Goal: Task Accomplishment & Management: Manage account settings

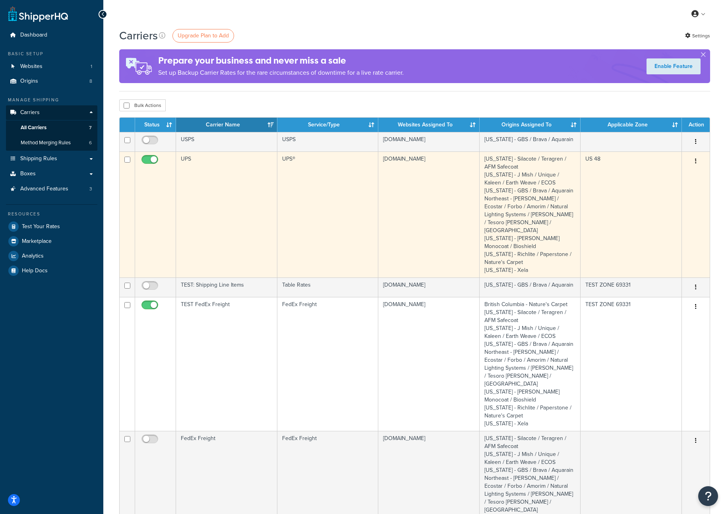
click at [236, 179] on td "UPS" at bounding box center [226, 214] width 101 height 126
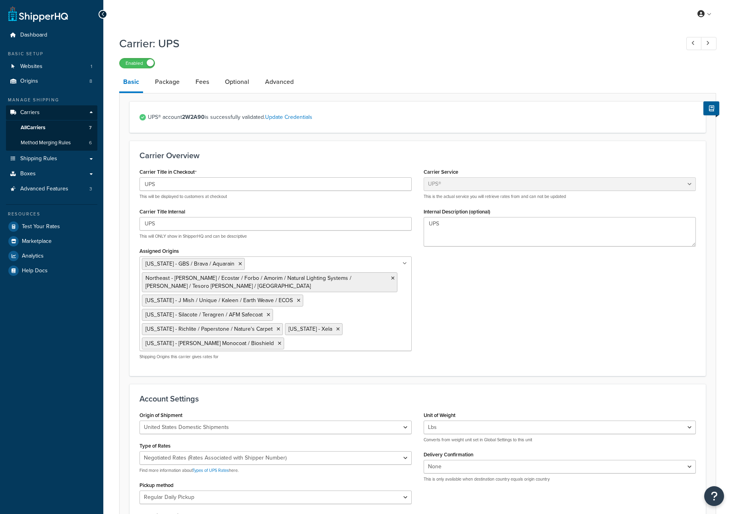
select select "ups"
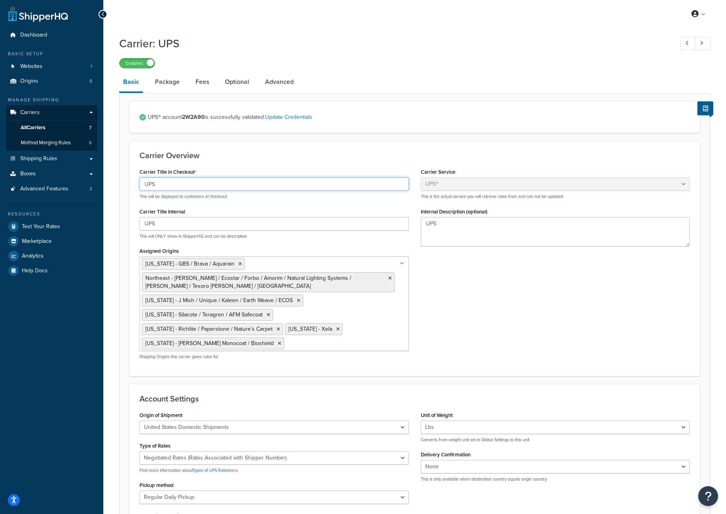
drag, startPoint x: 145, startPoint y: 186, endPoint x: 114, endPoint y: 186, distance: 30.6
click at [115, 186] on div "Carrier: UPS Enabled Basic Package Fees Optional Advanced UPS® account 2W2A90 i…" at bounding box center [414, 452] width 623 height 840
paste input "https://772072.app.netsuite.com/app/common/item/shipitems.nl?sortcol=&sortdir=A…"
click at [220, 36] on h1 "Carrier: UPS" at bounding box center [392, 44] width 547 height 16
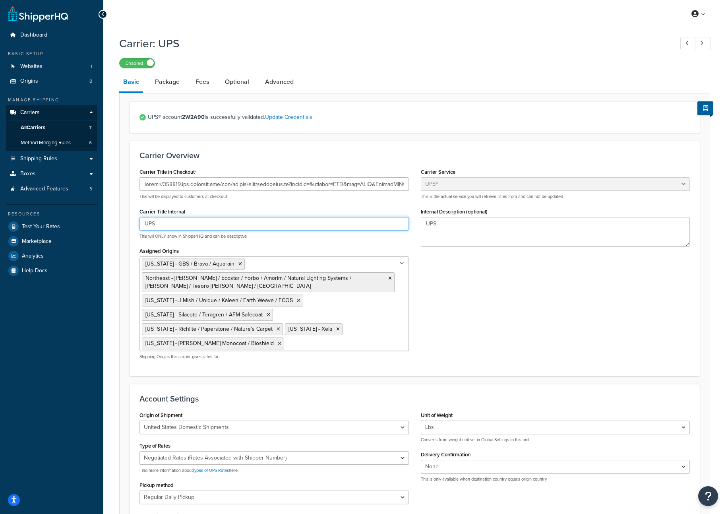
drag, startPoint x: 166, startPoint y: 225, endPoint x: 99, endPoint y: 221, distance: 67.3
click at [99, 221] on div "Dashboard Basic Setup Websites 1 Origins 8 Manage Shipping Carriers Carriers Al…" at bounding box center [363, 446] width 726 height 892
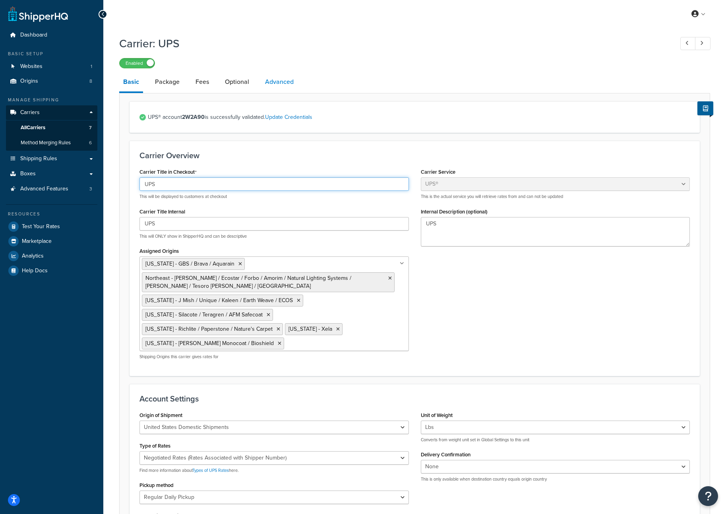
type input "UPS"
click at [295, 79] on link "Advanced" at bounding box center [279, 81] width 37 height 19
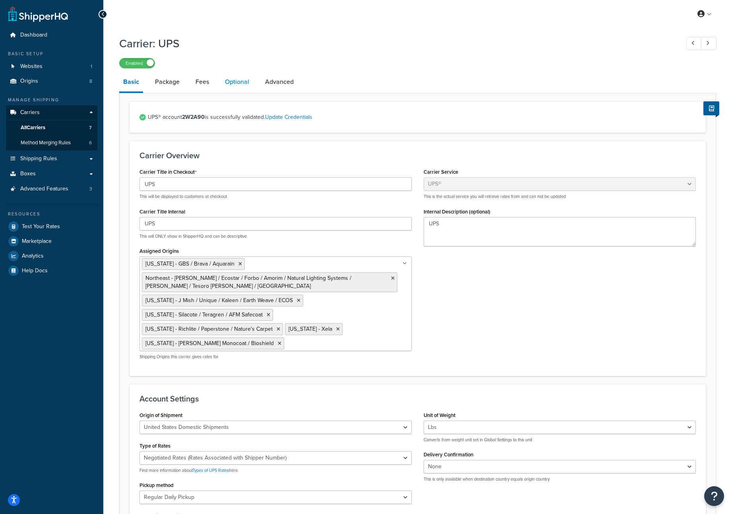
select select "false"
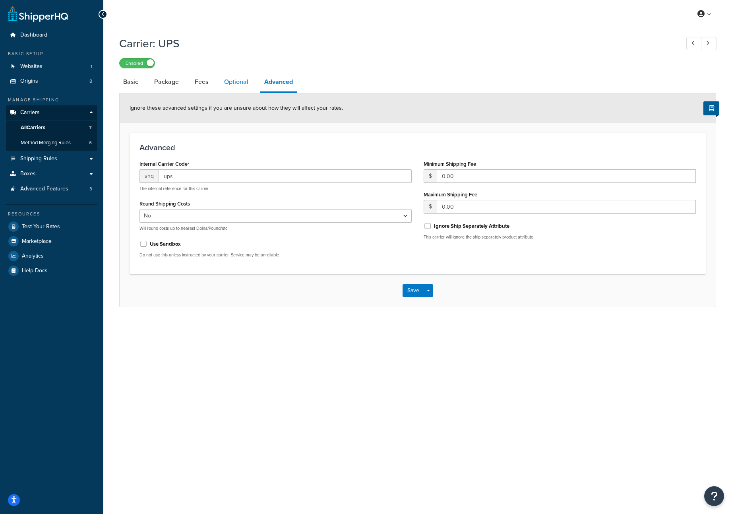
click at [237, 82] on link "Optional" at bounding box center [236, 81] width 32 height 19
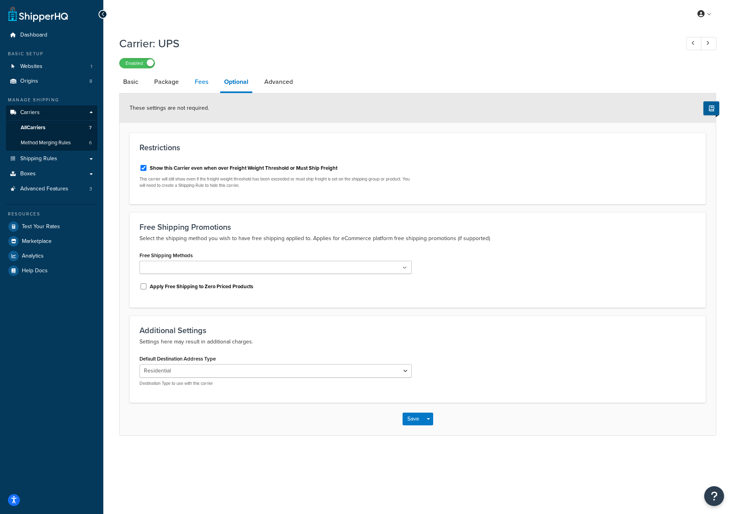
click at [196, 86] on link "Fees" at bounding box center [201, 81] width 21 height 19
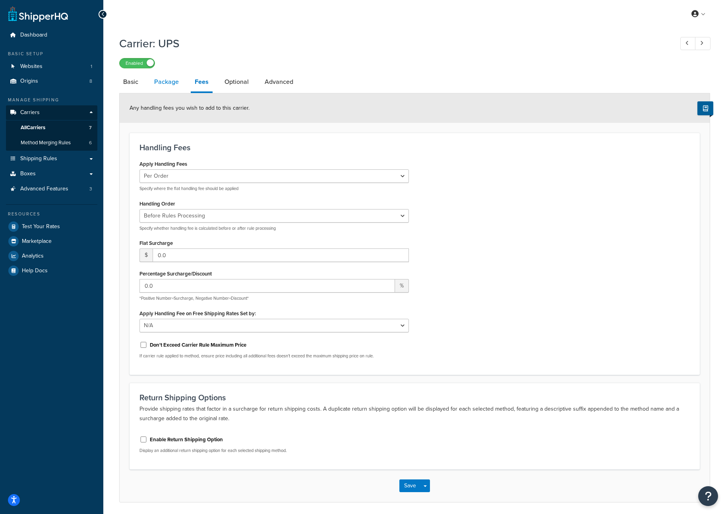
click at [168, 85] on link "Package" at bounding box center [166, 81] width 33 height 19
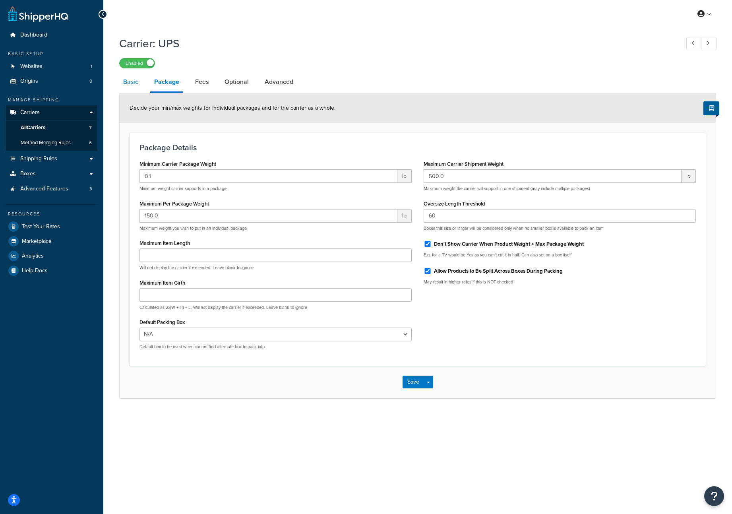
click at [120, 79] on link "Basic" at bounding box center [130, 81] width 23 height 19
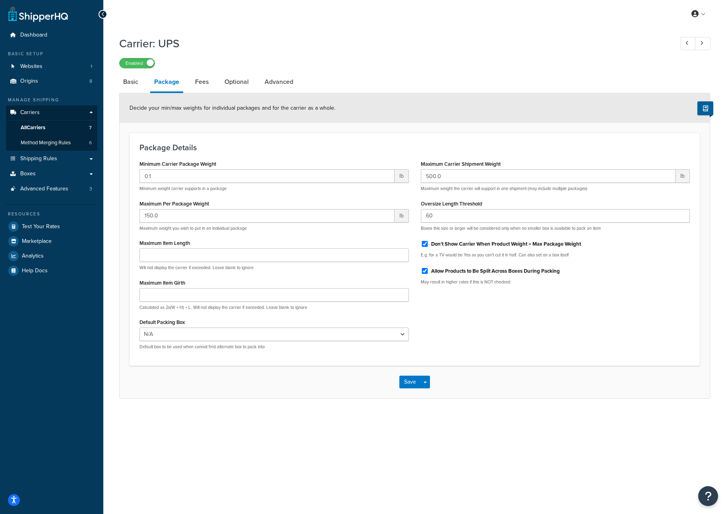
select select "ups"
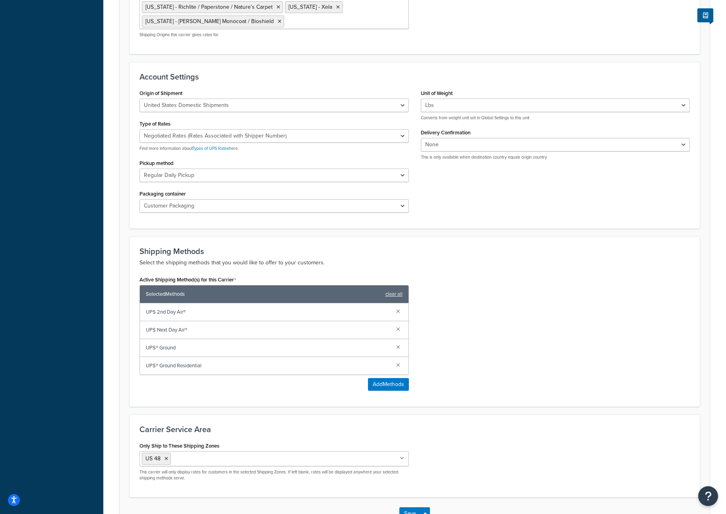
scroll to position [340, 0]
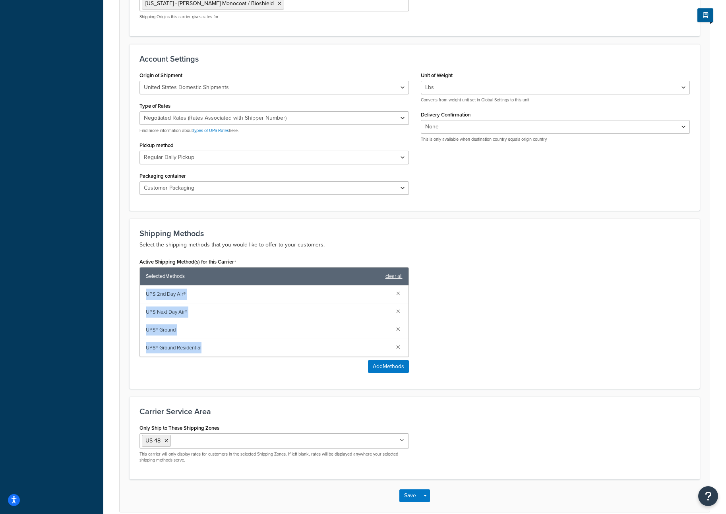
drag, startPoint x: 216, startPoint y: 343, endPoint x: 143, endPoint y: 291, distance: 89.9
click at [143, 291] on div "UPS 2nd Day Air® UPS Next Day Air® UPS® Ground UPS® Ground Residential" at bounding box center [274, 320] width 269 height 71
copy div "UPS 2nd Day Air® UPS Next Day Air® UPS® Ground UPS® Ground Residential"
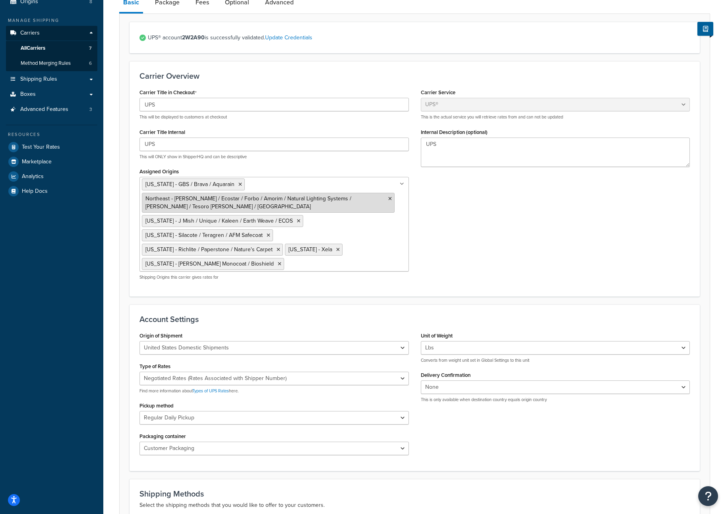
scroll to position [0, 0]
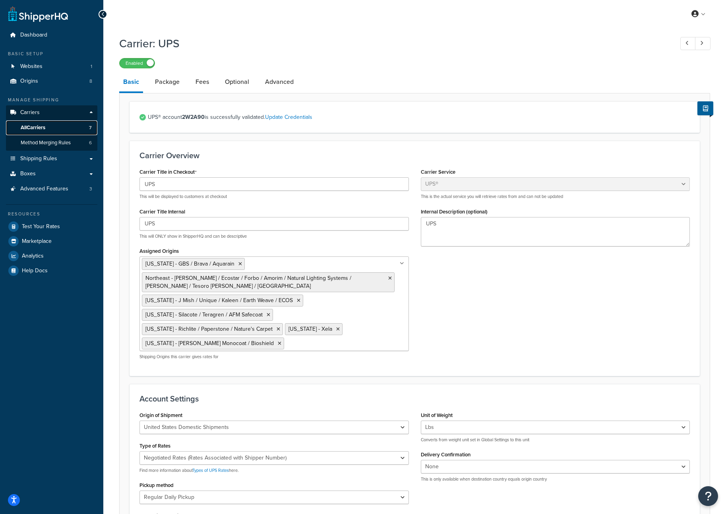
click at [47, 128] on link "All Carriers 7" at bounding box center [51, 127] width 91 height 15
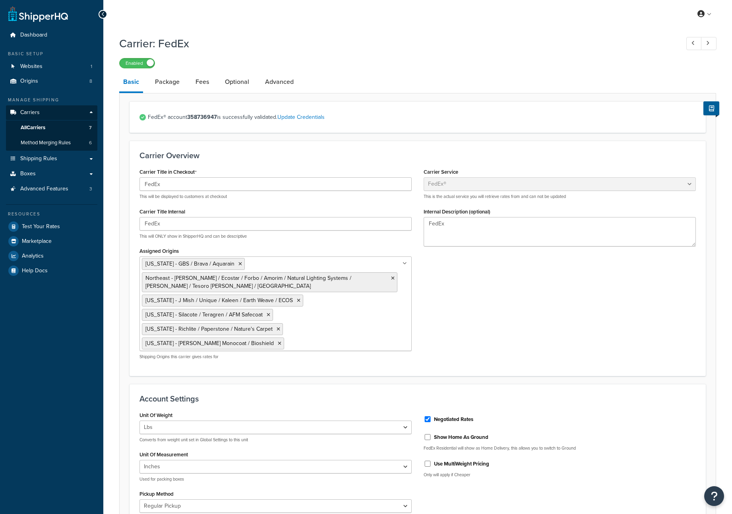
select select "fedEx"
select select "REGULAR_PICKUP"
select select "YOUR_PACKAGING"
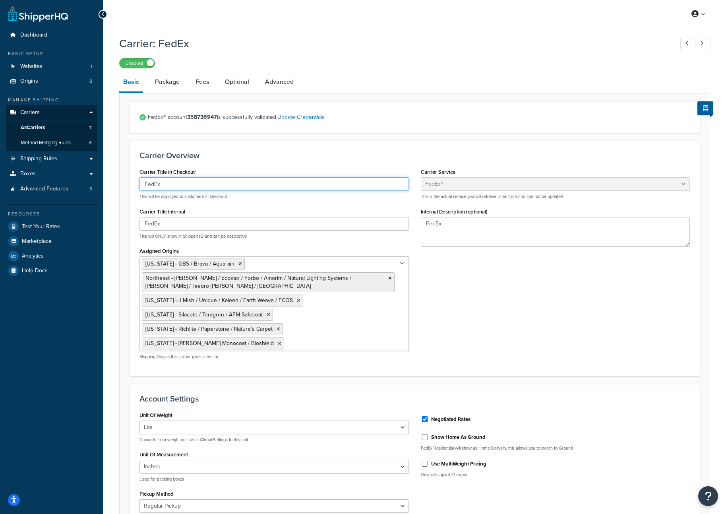
drag, startPoint x: 195, startPoint y: 187, endPoint x: 106, endPoint y: 184, distance: 89.1
click at [106, 184] on div "Carrier: FedEx Enabled Basic Package Fees Optional Advanced FedEx® account 3587…" at bounding box center [414, 438] width 623 height 813
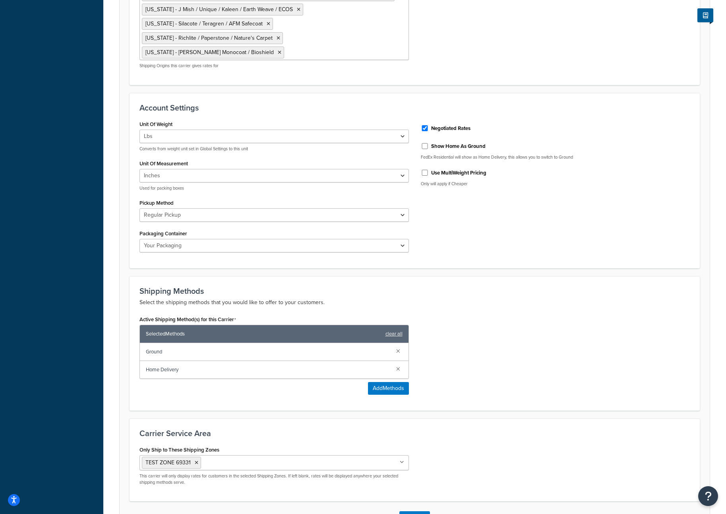
scroll to position [330, 0]
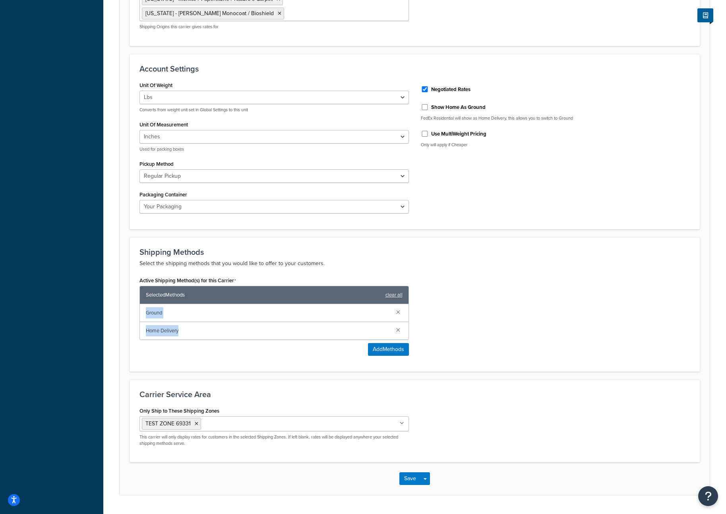
drag, startPoint x: 168, startPoint y: 329, endPoint x: 145, endPoint y: 312, distance: 29.3
click at [145, 312] on div "Ground Home Delivery" at bounding box center [274, 321] width 269 height 35
copy div "Ground Home Delivery"
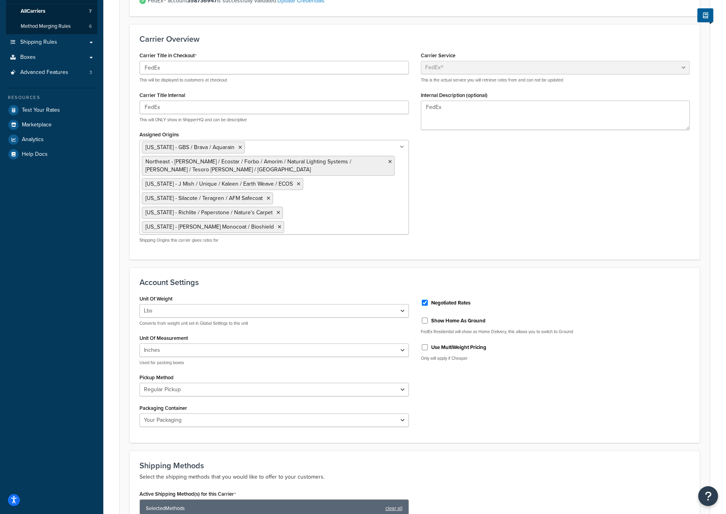
scroll to position [0, 0]
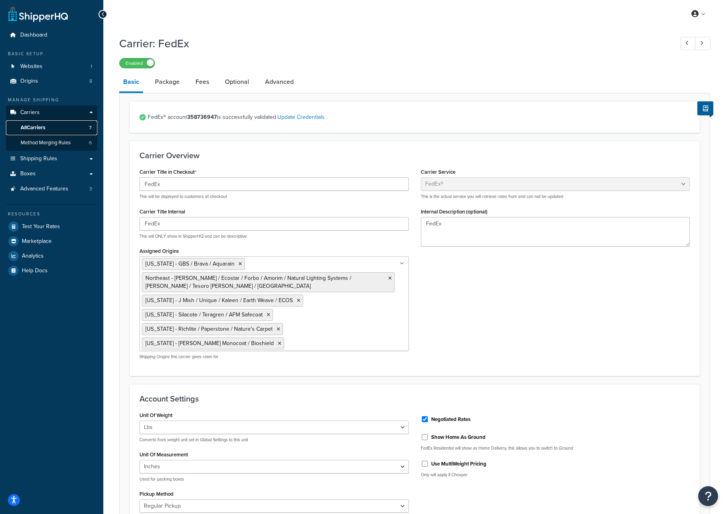
click at [40, 130] on span "All Carriers" at bounding box center [33, 127] width 25 height 7
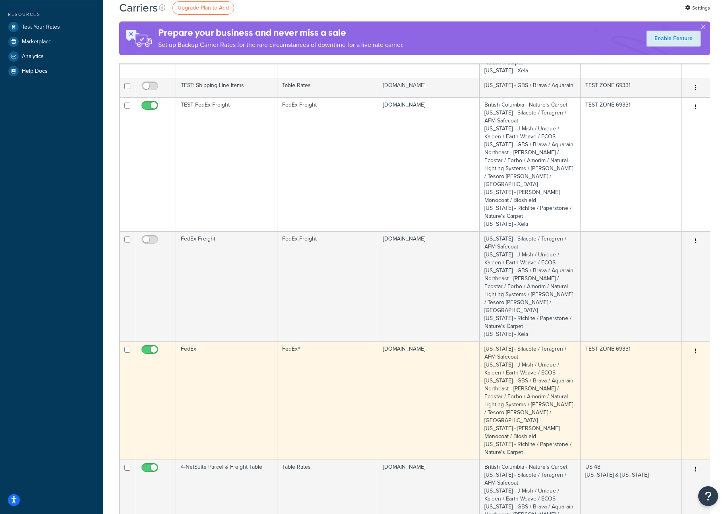
scroll to position [211, 0]
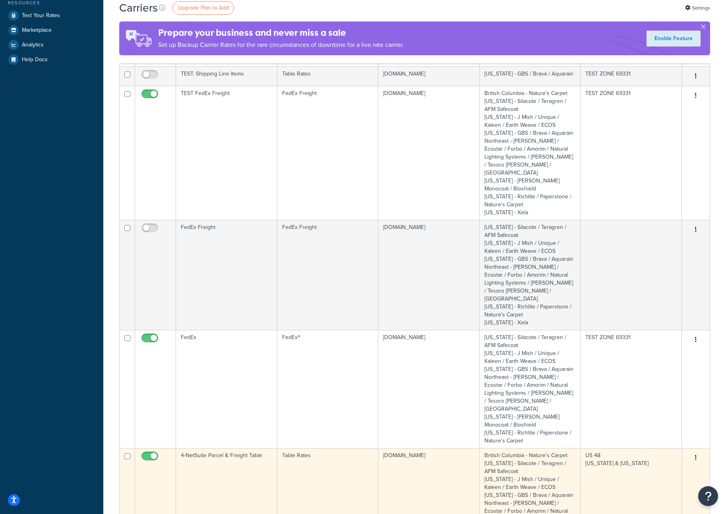
click at [217, 448] on td "4-NetSuite Parcel & Freight Table" at bounding box center [226, 515] width 101 height 134
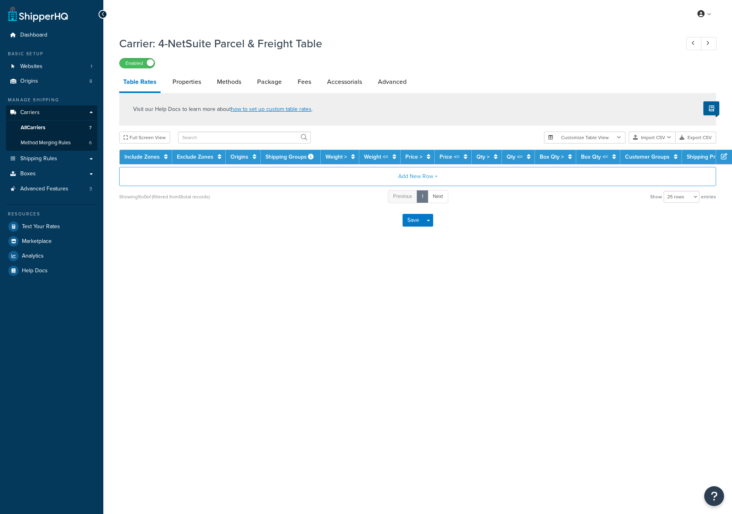
select select "25"
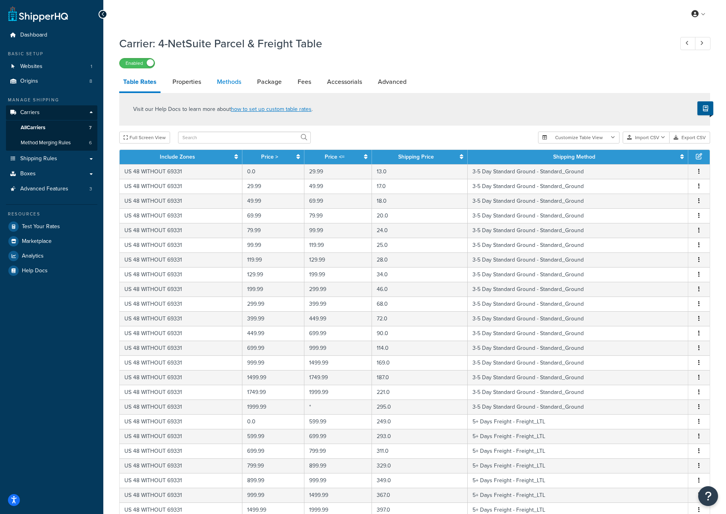
click at [229, 82] on link "Methods" at bounding box center [229, 81] width 32 height 19
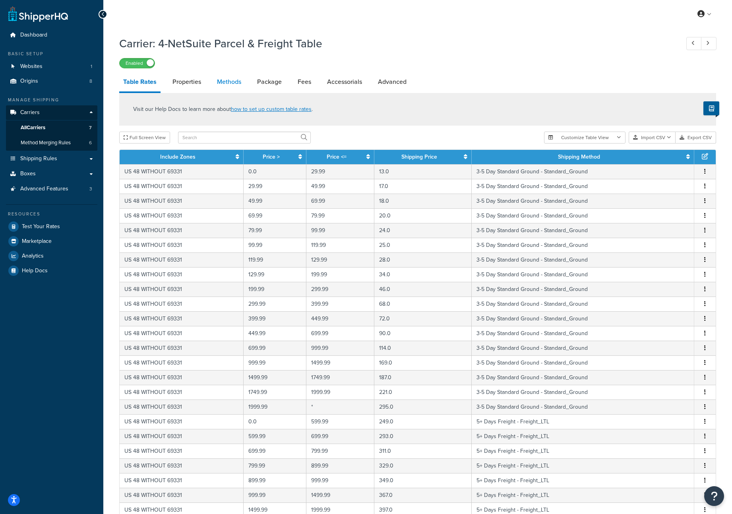
select select "25"
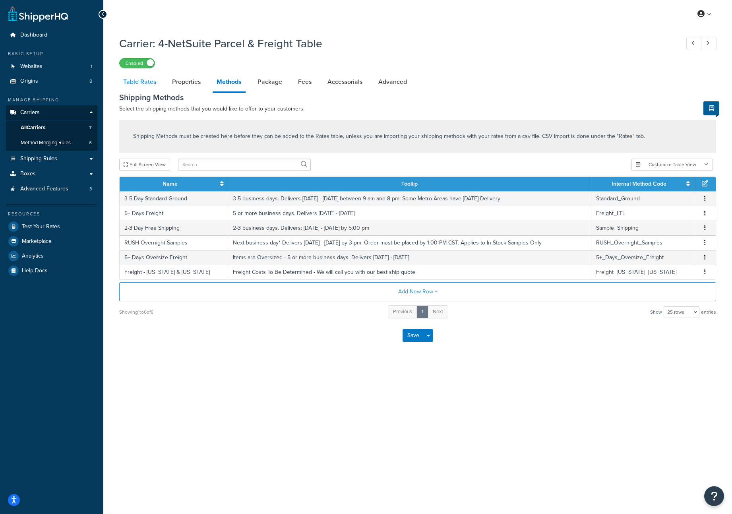
click at [147, 82] on link "Table Rates" at bounding box center [139, 81] width 41 height 19
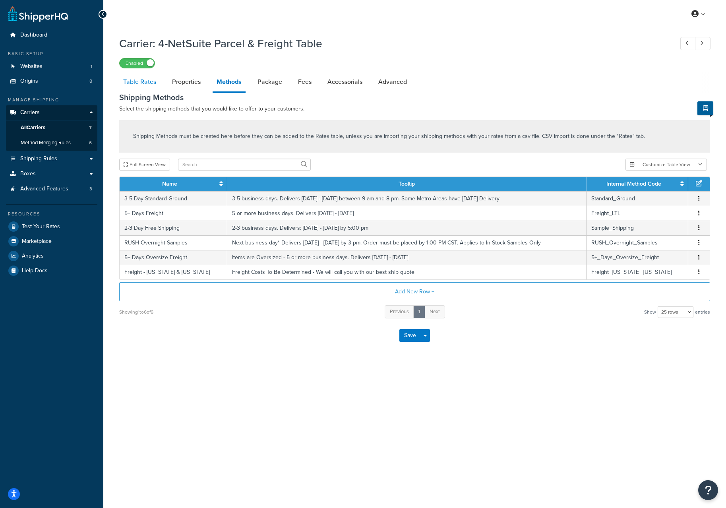
select select "25"
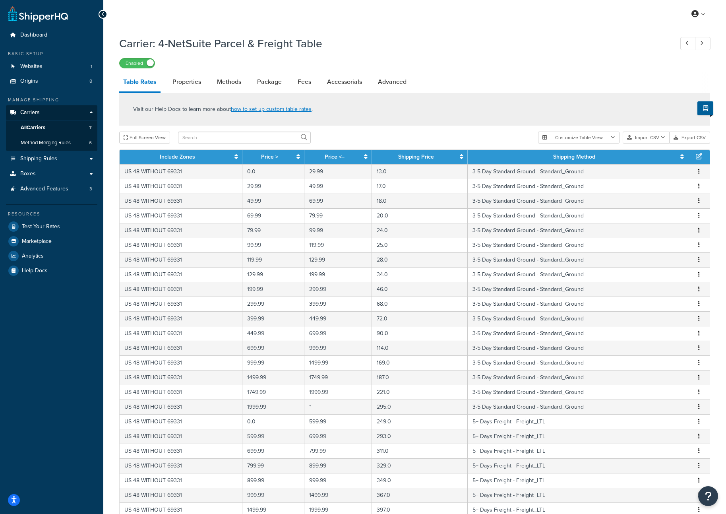
click at [167, 82] on li "Table Rates" at bounding box center [143, 82] width 49 height 21
click at [187, 82] on link "Properties" at bounding box center [187, 81] width 37 height 19
select select "HIGHEST"
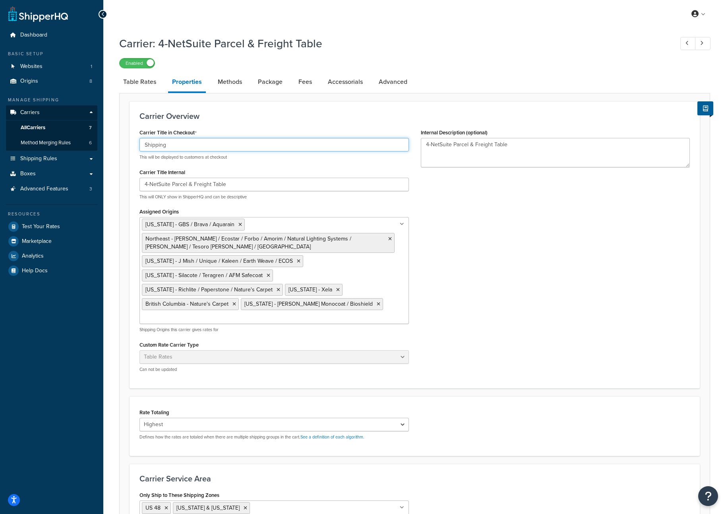
drag, startPoint x: 179, startPoint y: 145, endPoint x: 113, endPoint y: 142, distance: 66.0
click at [113, 142] on div "Carrier: 4-NetSuite Parcel & Freight Table Enabled Table Rates Properties Metho…" at bounding box center [414, 316] width 623 height 568
click at [236, 81] on link "Methods" at bounding box center [230, 81] width 32 height 19
select select "25"
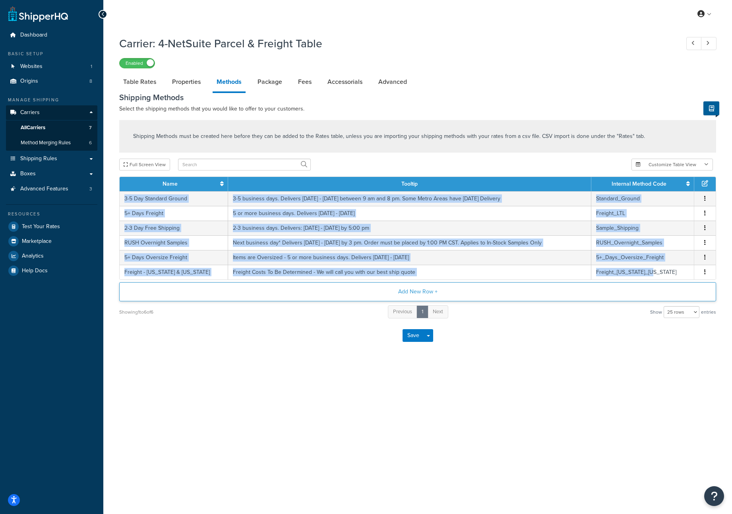
drag, startPoint x: 125, startPoint y: 199, endPoint x: 543, endPoint y: 298, distance: 428.9
click at [680, 279] on tbody "3-5 Day Standard Ground 3-5 business days. Delivers Monday - Friday between 9 a…" at bounding box center [418, 235] width 596 height 88
copy tbody "3-5 Day Standard Ground 3-5 business days. Delivers Monday - Friday between 9 a…"
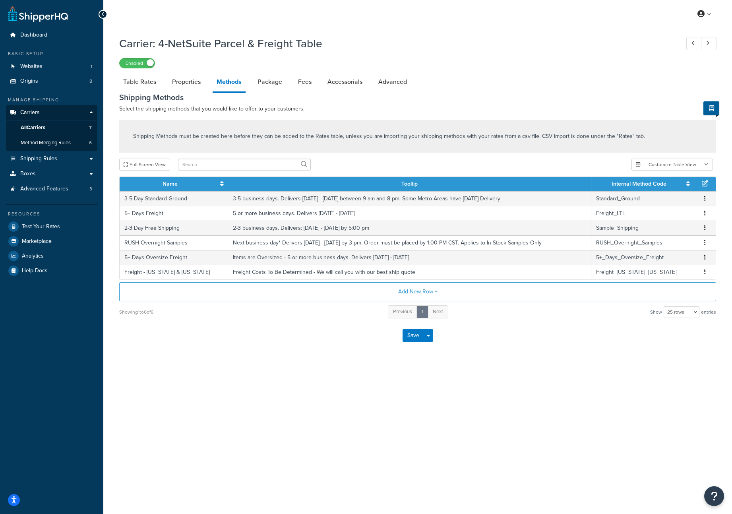
click at [304, 440] on div "My Profile Billing Global Settings Contact Us Logout Carrier: 4-NetSuite Parcel…" at bounding box center [417, 257] width 629 height 514
click at [234, 375] on div "My Profile Billing Global Settings Contact Us Logout Carrier: 4-NetSuite Parcel…" at bounding box center [417, 257] width 629 height 514
click at [50, 128] on link "All Carriers 7" at bounding box center [51, 127] width 91 height 15
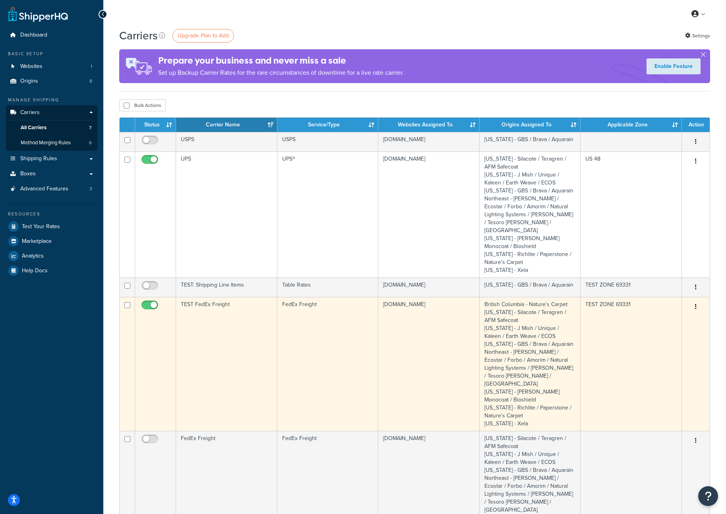
click at [214, 311] on td "TEST FedEx Freight" at bounding box center [226, 364] width 101 height 134
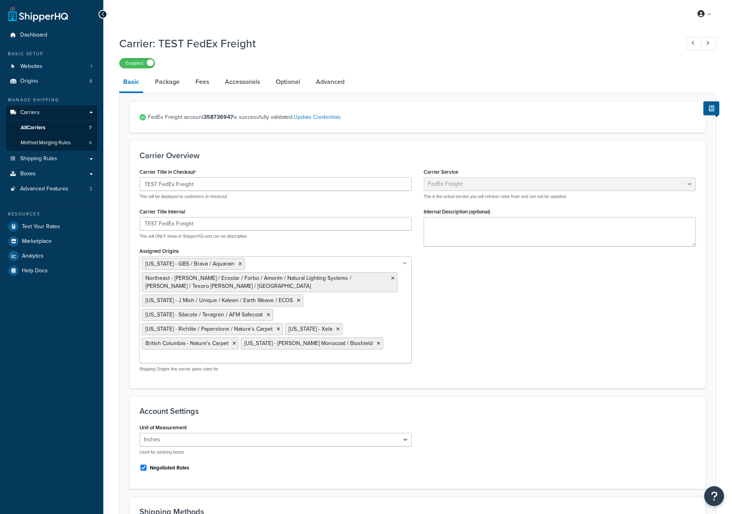
select select "fedExFreight"
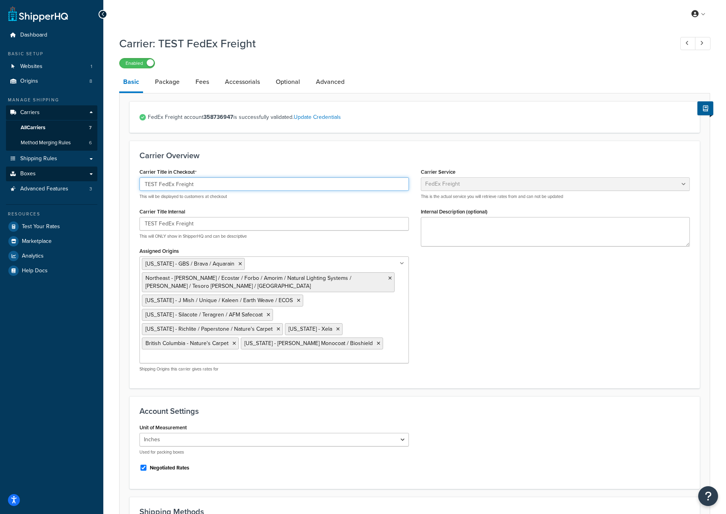
drag, startPoint x: 213, startPoint y: 187, endPoint x: 72, endPoint y: 180, distance: 142.1
click at [72, 180] on div "Dashboard Basic Setup Websites 1 Origins 8 Manage Shipping Carriers Carriers Al…" at bounding box center [363, 397] width 726 height 795
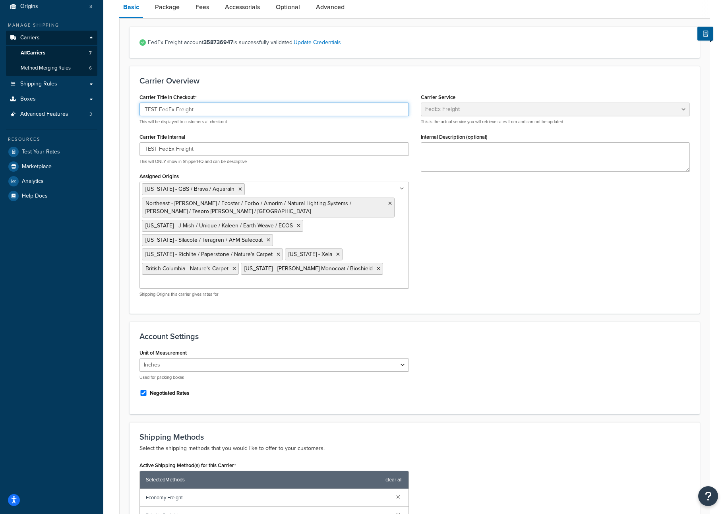
scroll to position [281, 0]
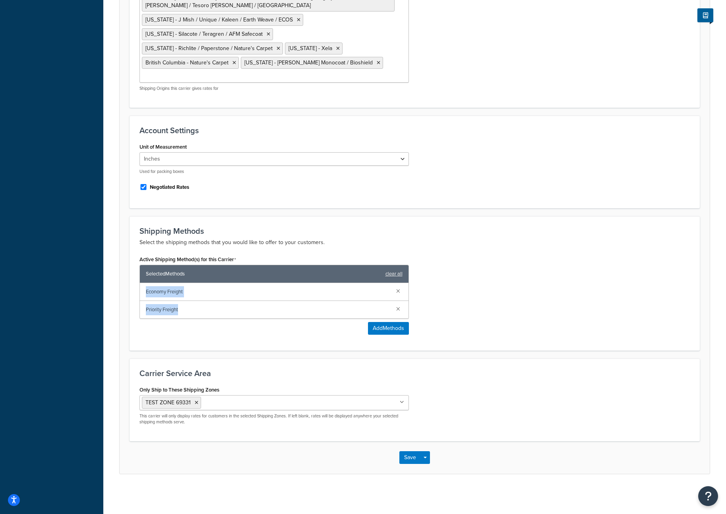
drag, startPoint x: 185, startPoint y: 311, endPoint x: 142, endPoint y: 288, distance: 48.5
click at [142, 288] on div "Economy Freight Priority Freight" at bounding box center [274, 300] width 269 height 35
copy div "Economy Freight Priority Freight"
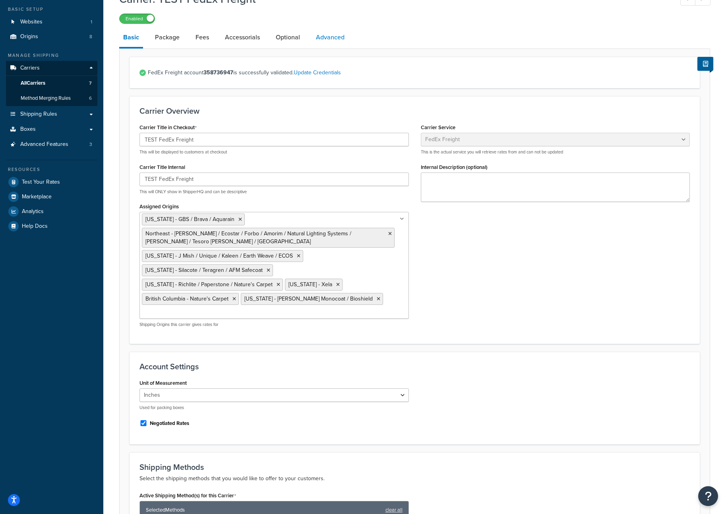
scroll to position [0, 0]
